Goal: Contribute content

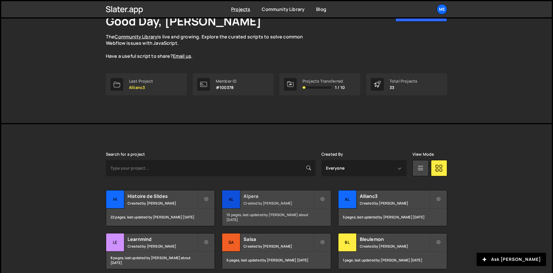
scroll to position [58, 0]
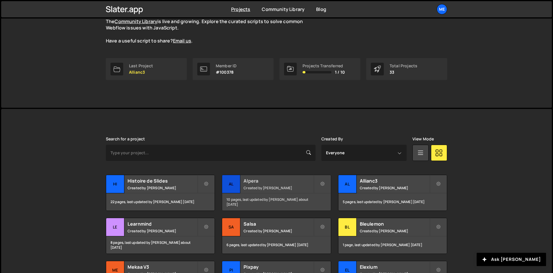
click at [259, 190] on small "Created by [PERSON_NAME]" at bounding box center [278, 188] width 70 height 5
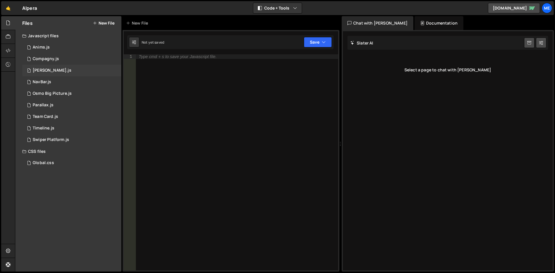
click at [73, 68] on div "1 Lenis.js 0" at bounding box center [71, 71] width 99 height 12
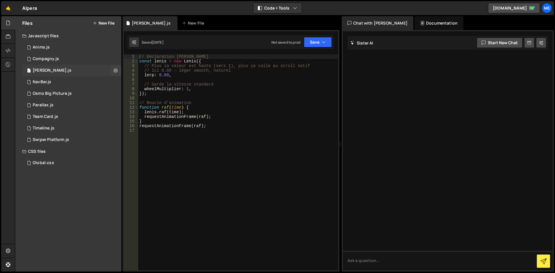
click at [69, 76] on div "1 Lenis.js 0" at bounding box center [71, 71] width 99 height 12
click at [67, 80] on div "1 NavBar.js 0" at bounding box center [71, 82] width 99 height 12
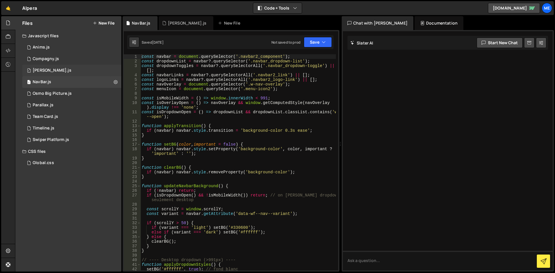
click at [61, 72] on div "1 Lenis.js 0" at bounding box center [71, 71] width 99 height 12
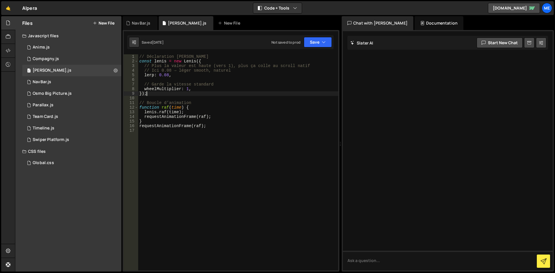
click at [180, 94] on div "// Déclaration de Lenis const lenis = new Lenis ({ // Plus la valeur est haute …" at bounding box center [238, 166] width 200 height 225
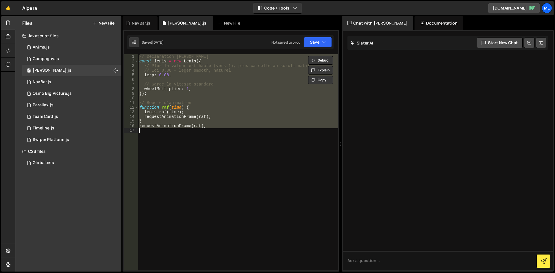
click at [244, 107] on div "// Déclaration de Lenis const lenis = new Lenis ({ // Plus la valeur est haute …" at bounding box center [238, 162] width 200 height 216
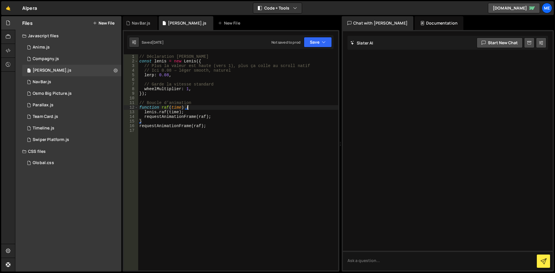
type textarea "requestAnimationFrame(raf);"
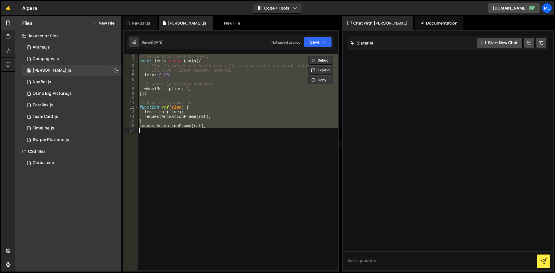
paste textarea
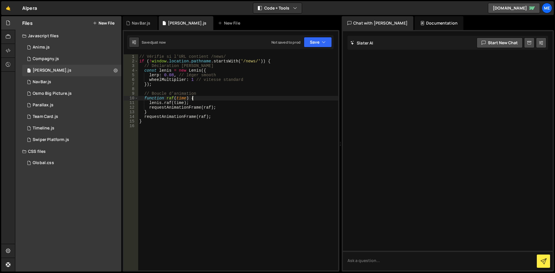
click at [232, 99] on div "// Vérifie si l'URL contient /news/ if ( ! window . location . pathname . start…" at bounding box center [238, 166] width 200 height 225
type textarea "function raf(time) {"
click at [278, 89] on div "// Vérifie si l'URL contient /news/ if ( ! window . location . pathname . start…" at bounding box center [238, 166] width 200 height 225
type textarea "}"
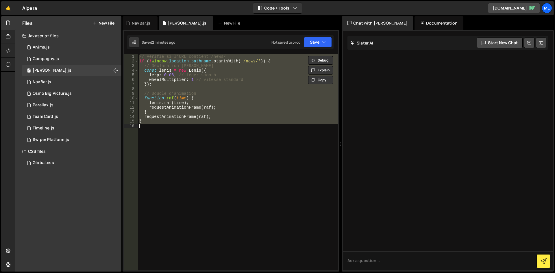
paste textarea
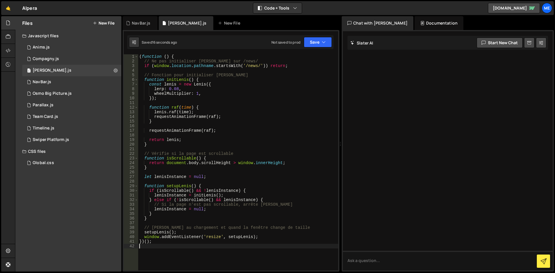
click at [284, 105] on div "( function ( ) { // Ne pas initialiser Lenis sur /news/ if ( window . location …" at bounding box center [238, 166] width 200 height 225
click at [319, 36] on div "Saved 18 seconds ago Not saved to prod Upgrade to Edit Save Save to Staging S S…" at bounding box center [230, 42] width 206 height 14
click at [318, 40] on button "Save" at bounding box center [318, 42] width 28 height 10
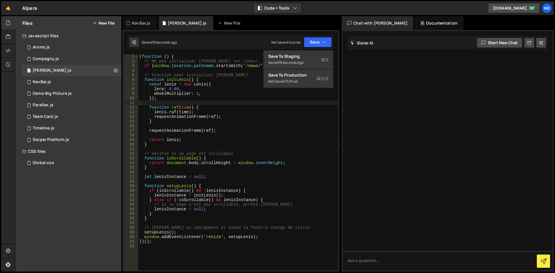
type textarea "}"
click at [285, 121] on div "( function ( ) { // Ne pas initialiser Lenis sur /news/ if ( window . location …" at bounding box center [238, 166] width 200 height 225
